Goal: Entertainment & Leisure: Consume media (video, audio)

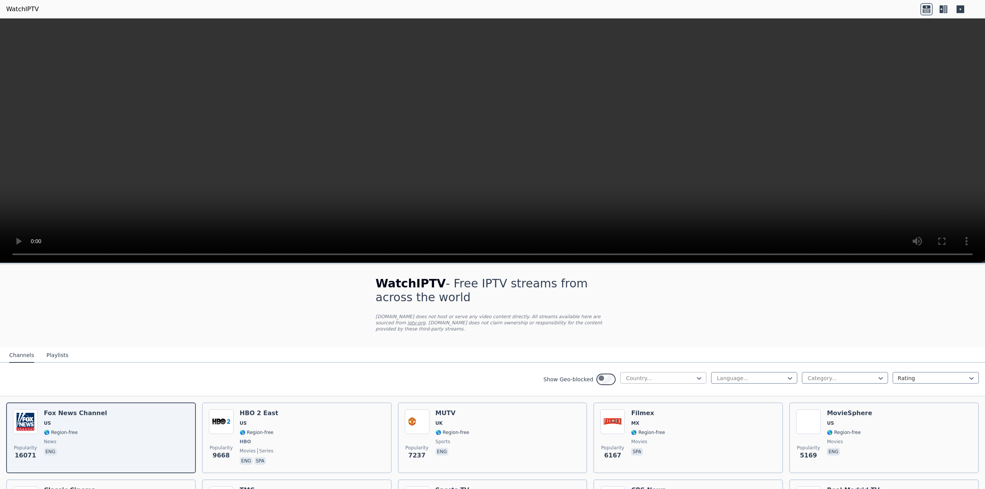
click at [625, 382] on div at bounding box center [660, 378] width 70 height 8
type input "*"
type input "**"
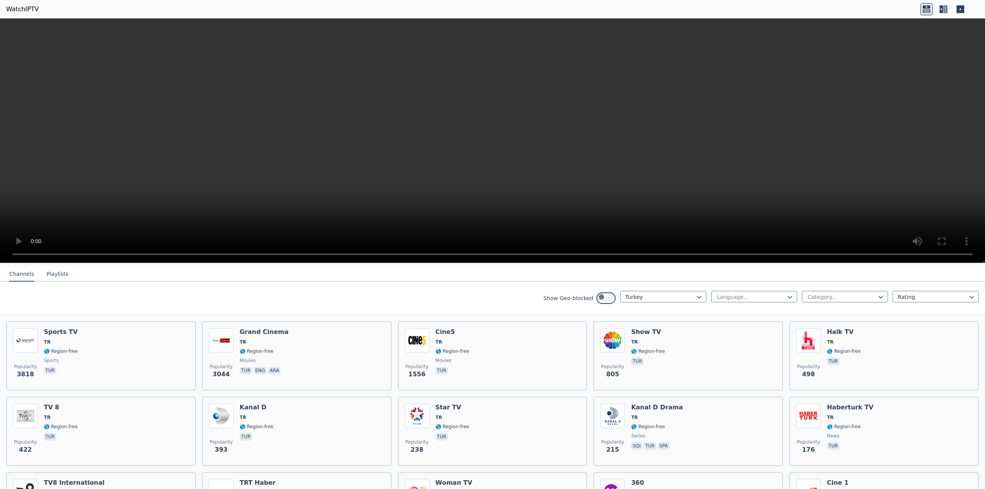
scroll to position [77, 0]
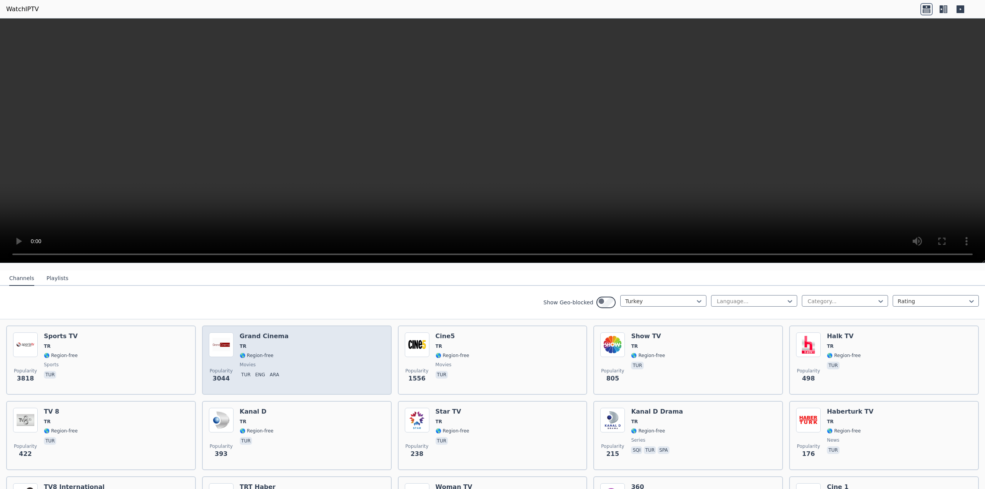
click at [266, 340] on h6 "Grand Cinema" at bounding box center [264, 336] width 49 height 8
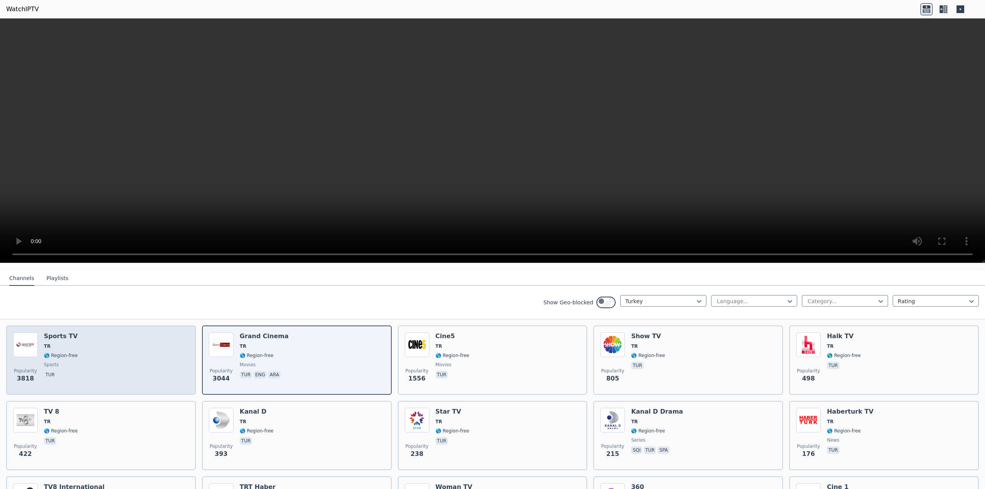
click at [69, 359] on span "🌎 Region-free" at bounding box center [61, 355] width 34 height 6
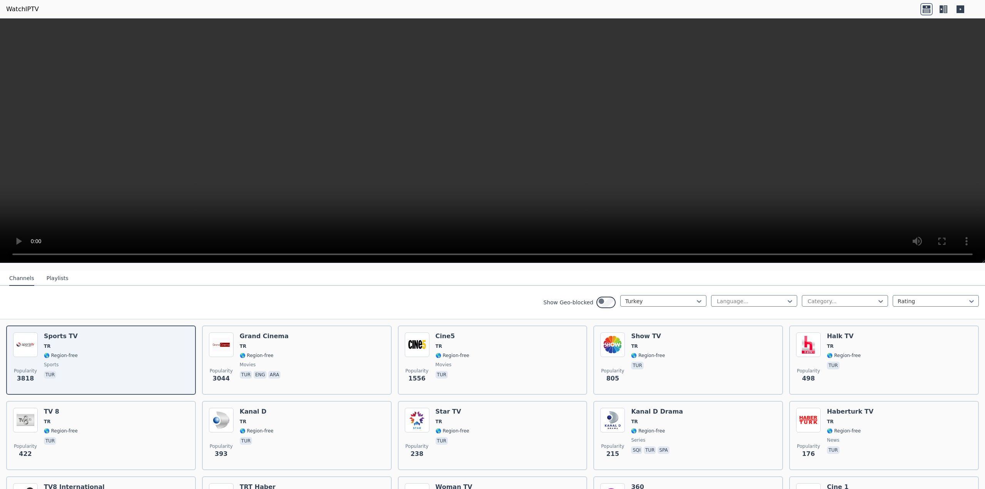
click at [459, 163] on video at bounding box center [492, 140] width 985 height 245
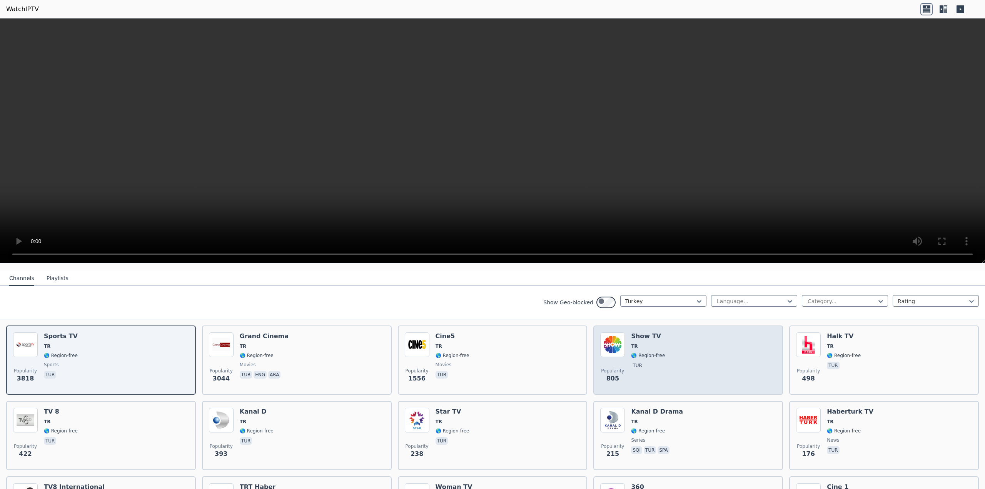
click at [665, 374] on div "Show TV TR 🌎 Region-free tur" at bounding box center [648, 359] width 34 height 55
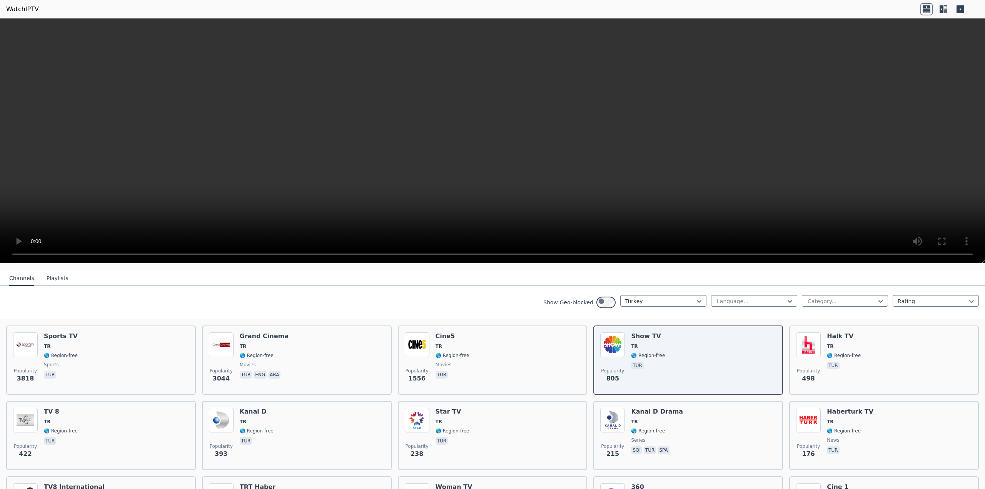
click at [374, 171] on video at bounding box center [492, 140] width 985 height 245
